Goal: Task Accomplishment & Management: Use online tool/utility

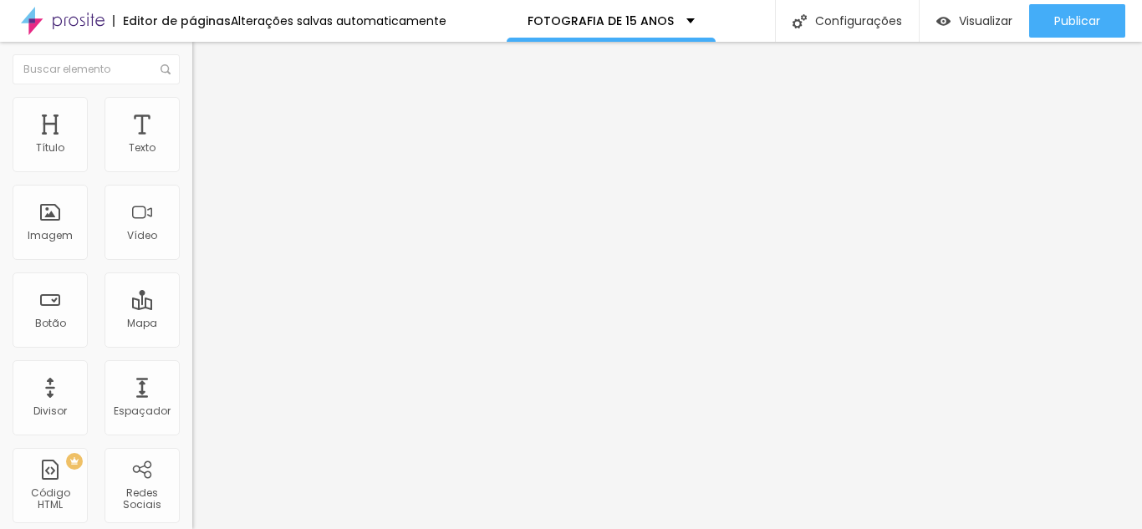
click at [192, 169] on img at bounding box center [197, 174] width 10 height 10
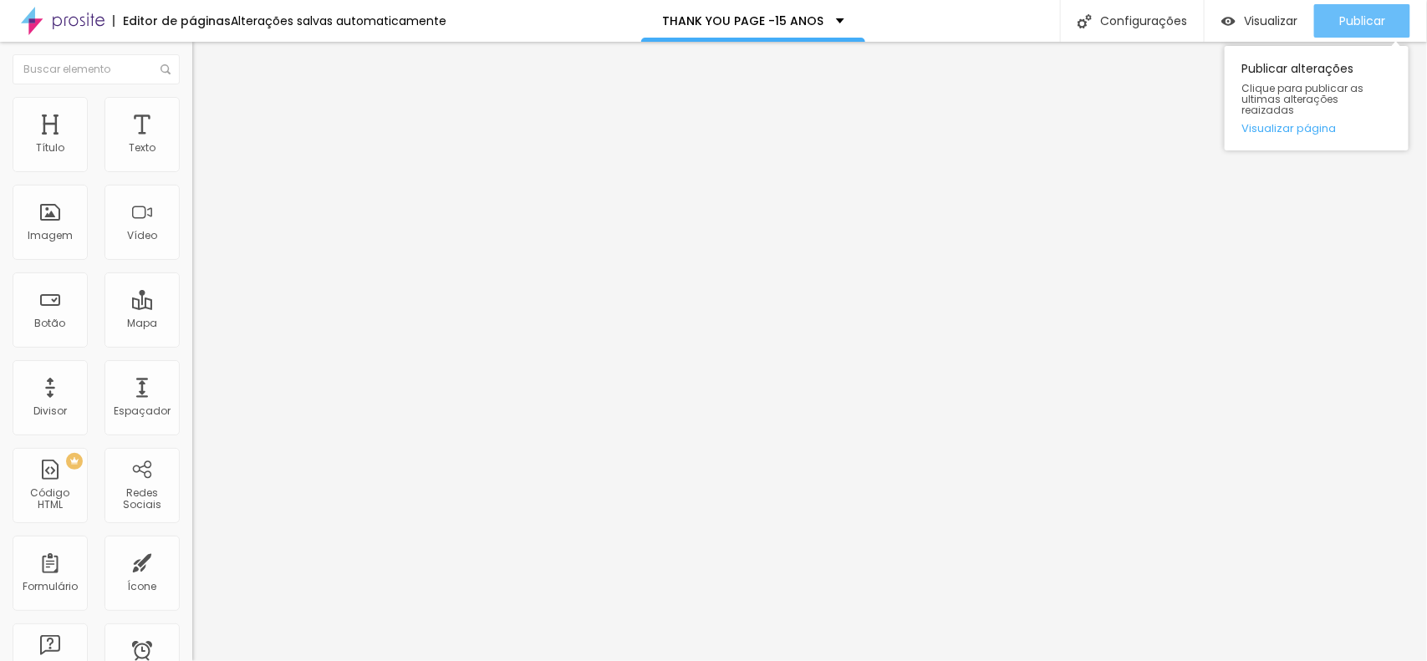
click at [1141, 29] on button "Publicar" at bounding box center [1362, 20] width 96 height 33
